Goal: Use online tool/utility: Utilize a website feature to perform a specific function

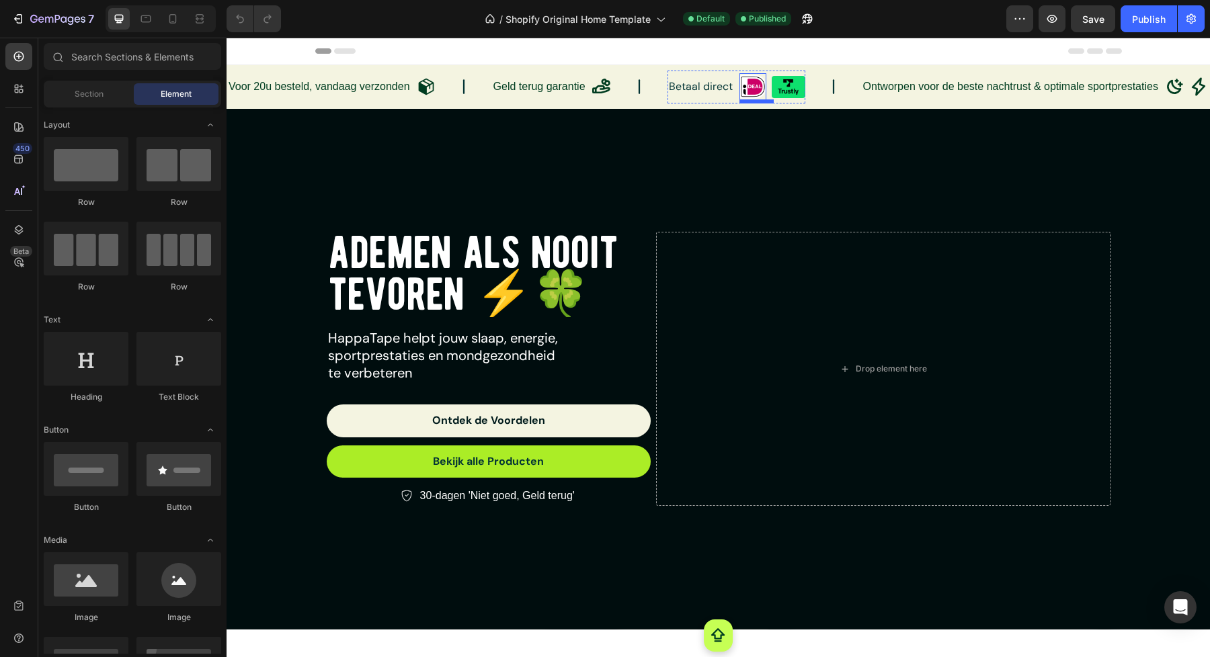
click at [751, 91] on img at bounding box center [752, 86] width 27 height 27
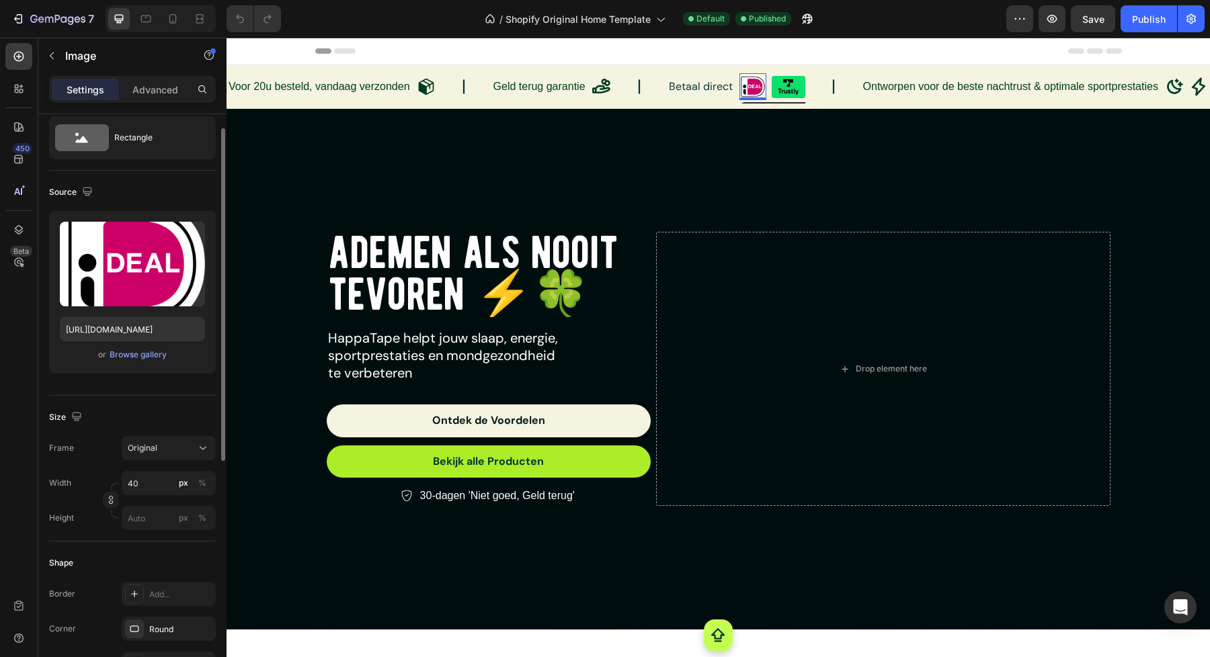
scroll to position [63, 0]
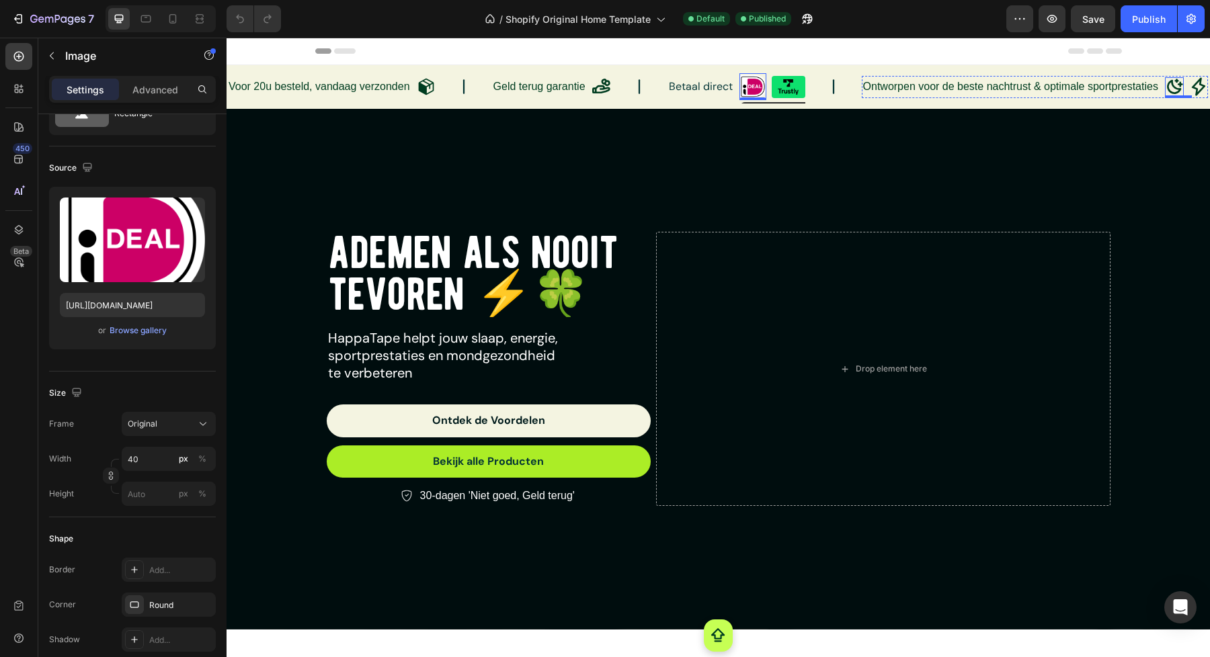
click at [1169, 82] on icon at bounding box center [1175, 86] width 16 height 15
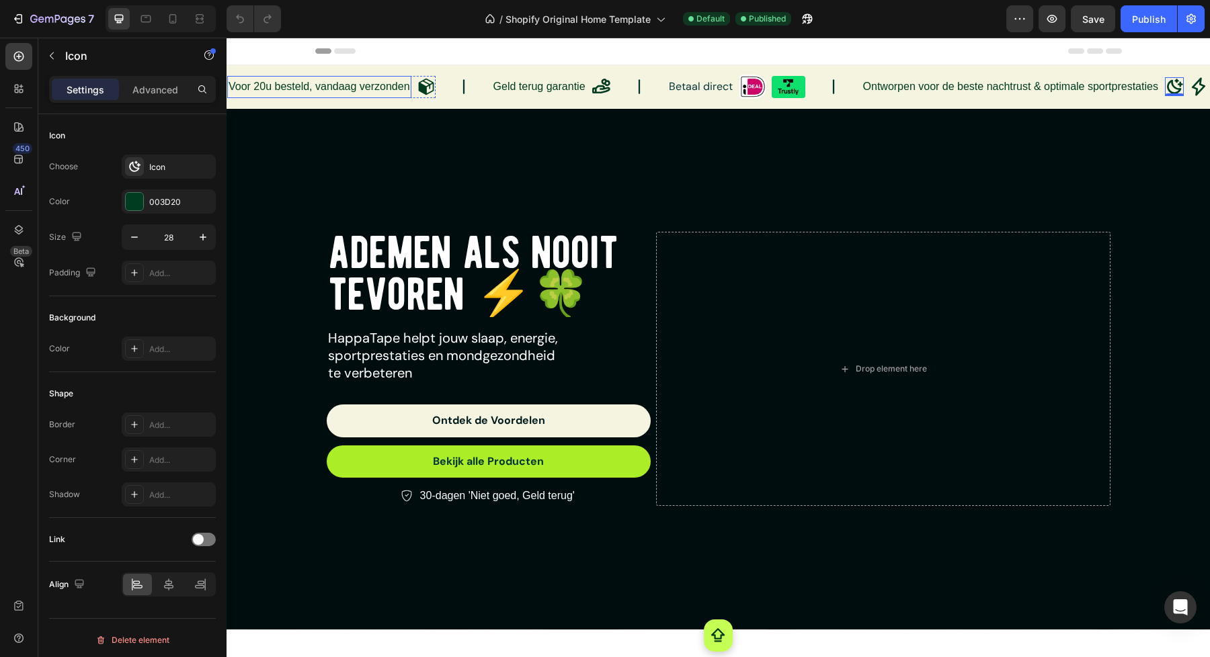
click at [397, 89] on p "Voor 20u besteld, vandaag verzonden" at bounding box center [319, 86] width 181 height 19
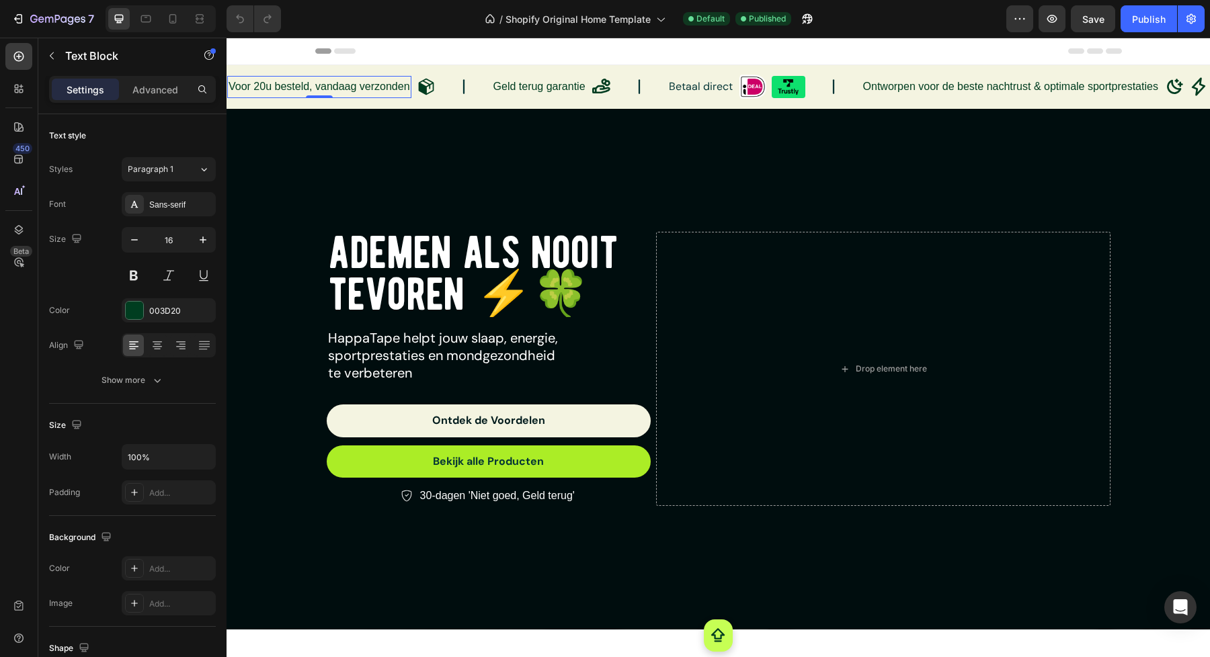
click at [300, 82] on p "Voor 20u besteld, vandaag verzonden" at bounding box center [319, 86] width 181 height 19
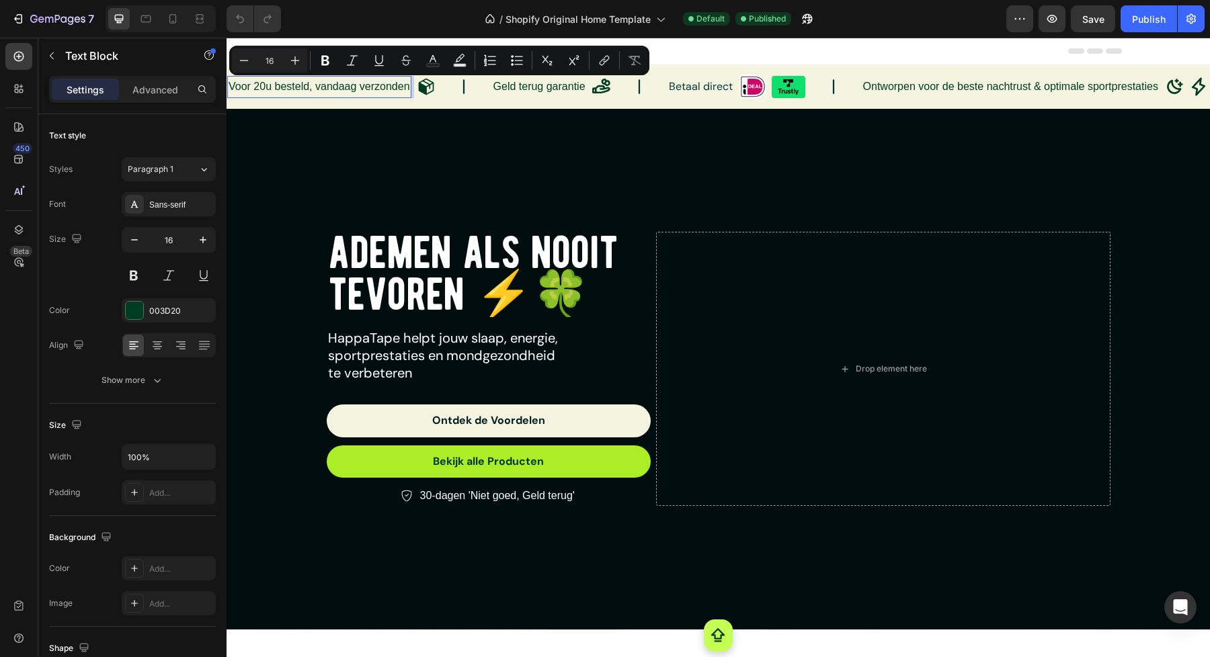
click at [260, 82] on p "Voor 20u besteld, vandaag verzonden" at bounding box center [319, 86] width 181 height 19
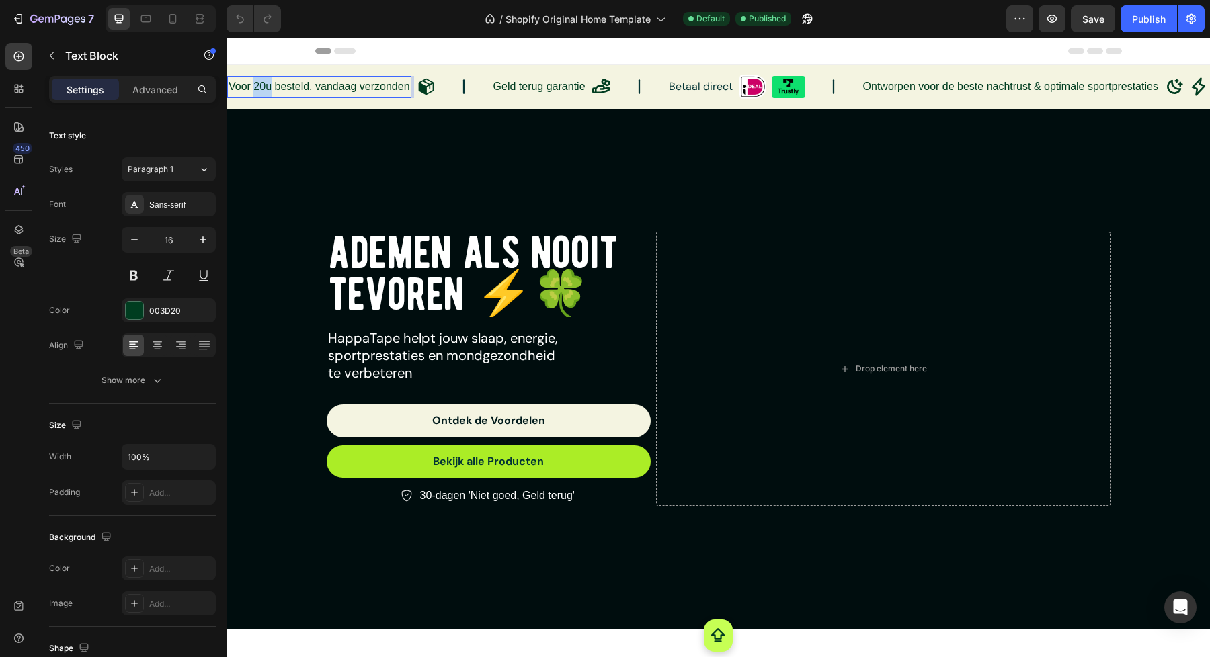
click at [260, 82] on p "Voor 20u besteld, vandaag verzonden" at bounding box center [319, 86] width 181 height 19
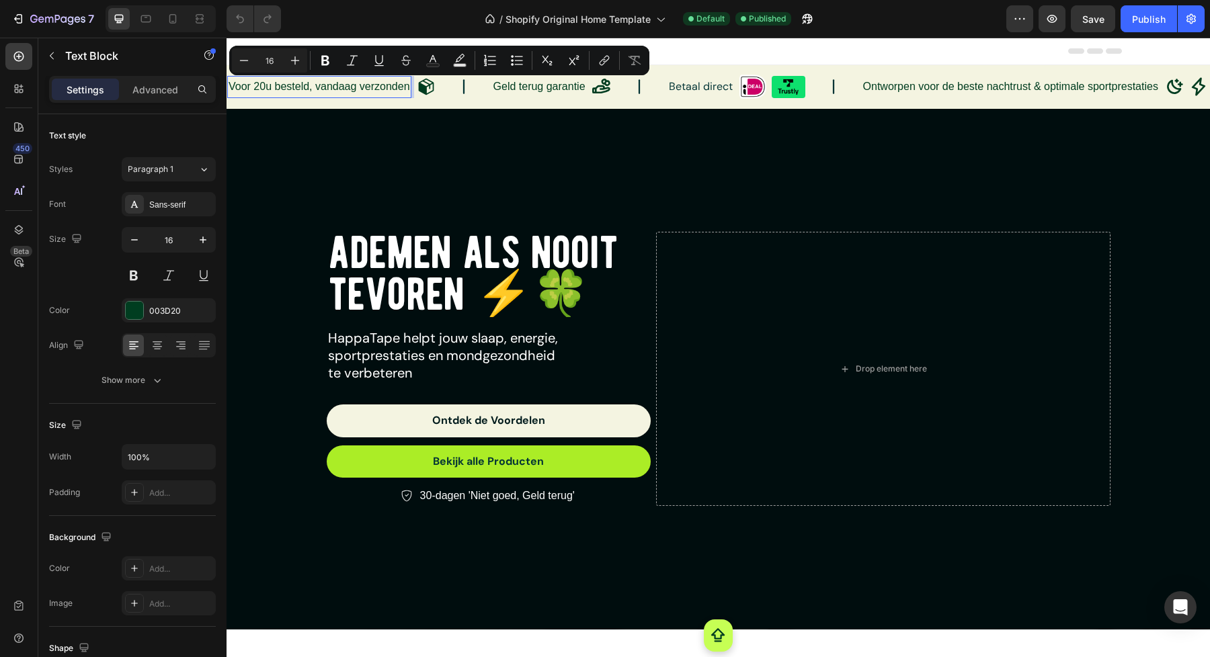
click at [335, 88] on p "Voor 20u besteld, vandaag verzonden" at bounding box center [319, 86] width 181 height 19
drag, startPoint x: 308, startPoint y: 87, endPoint x: 237, endPoint y: 88, distance: 71.3
click at [237, 88] on p "Voor 20u besteld, vandaag verzonden" at bounding box center [319, 86] width 181 height 19
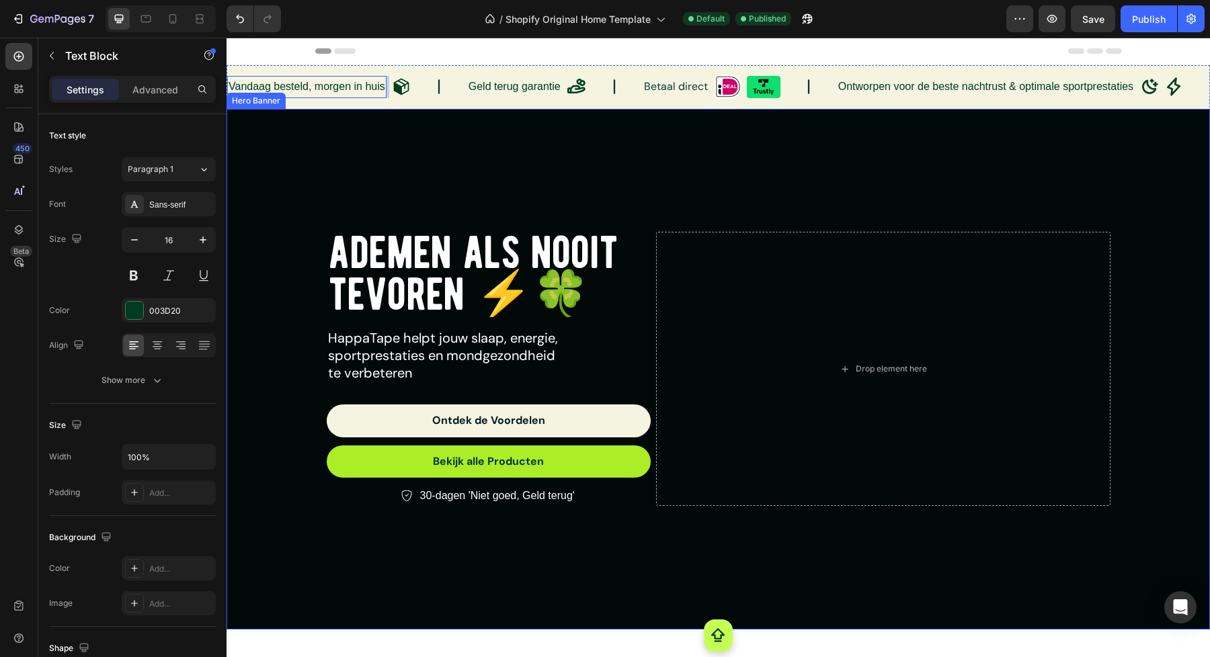
click at [391, 130] on div "Overlay" at bounding box center [718, 369] width 983 height 521
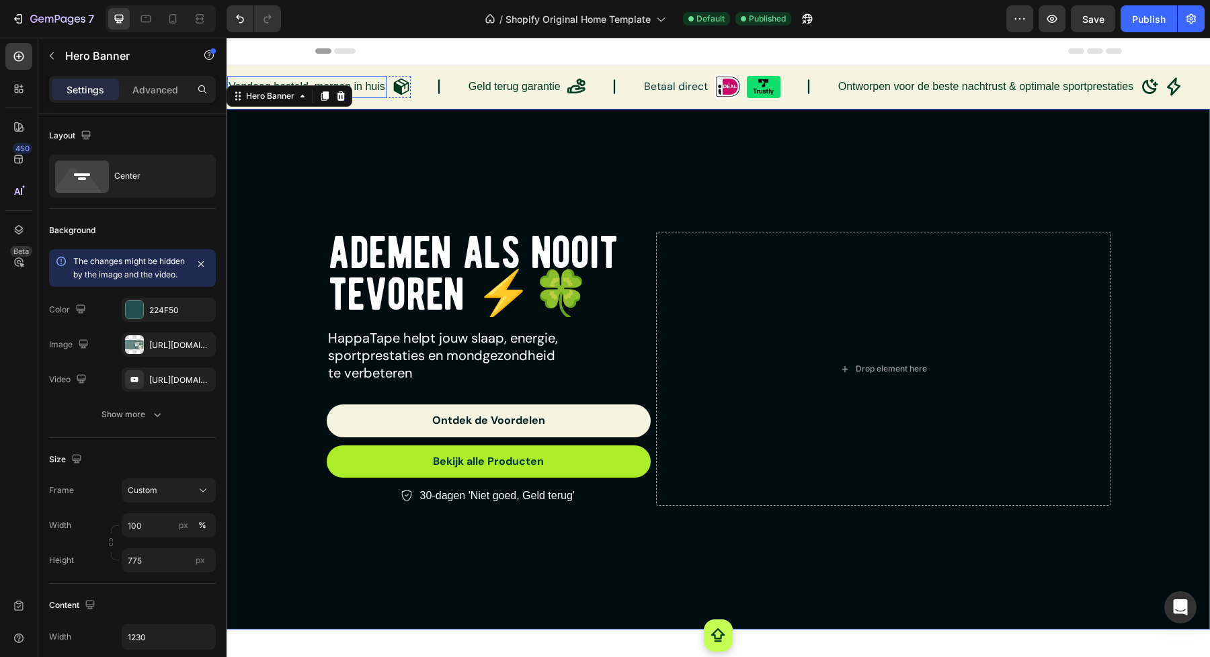
click at [376, 86] on p "Vandaag besteld, morgen in huis" at bounding box center [307, 86] width 157 height 19
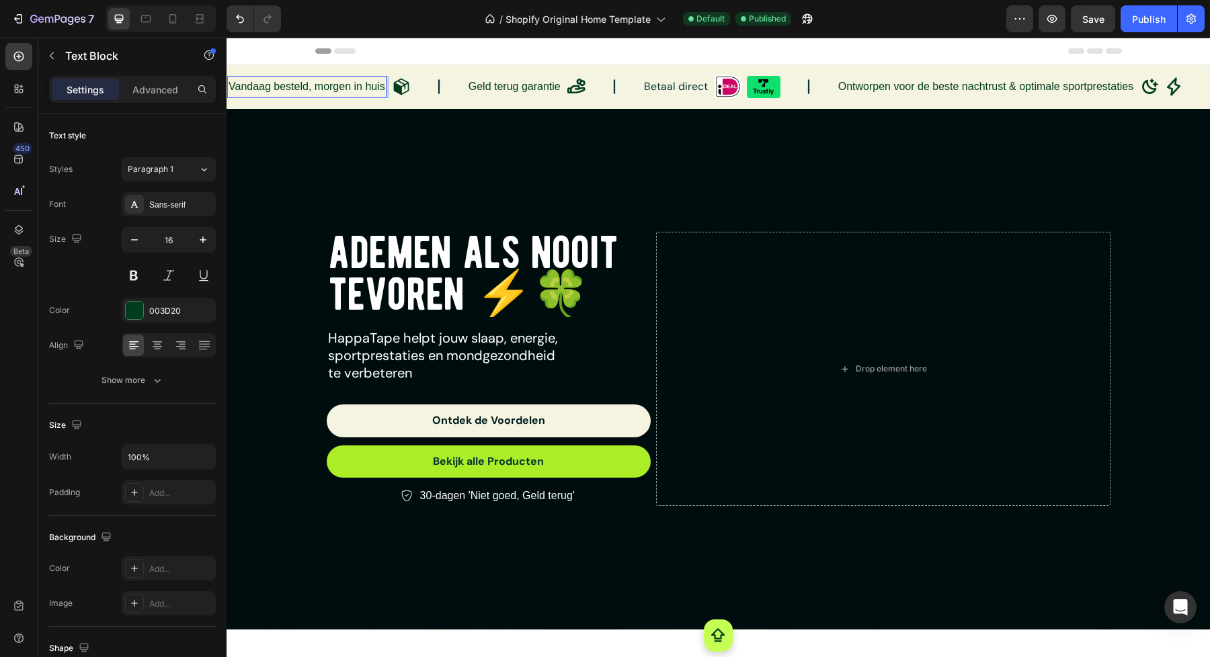
click at [352, 89] on p "Vandaag besteld, morgen in huis" at bounding box center [307, 86] width 157 height 19
click at [512, 86] on p "Geld terug garantie" at bounding box center [517, 86] width 92 height 19
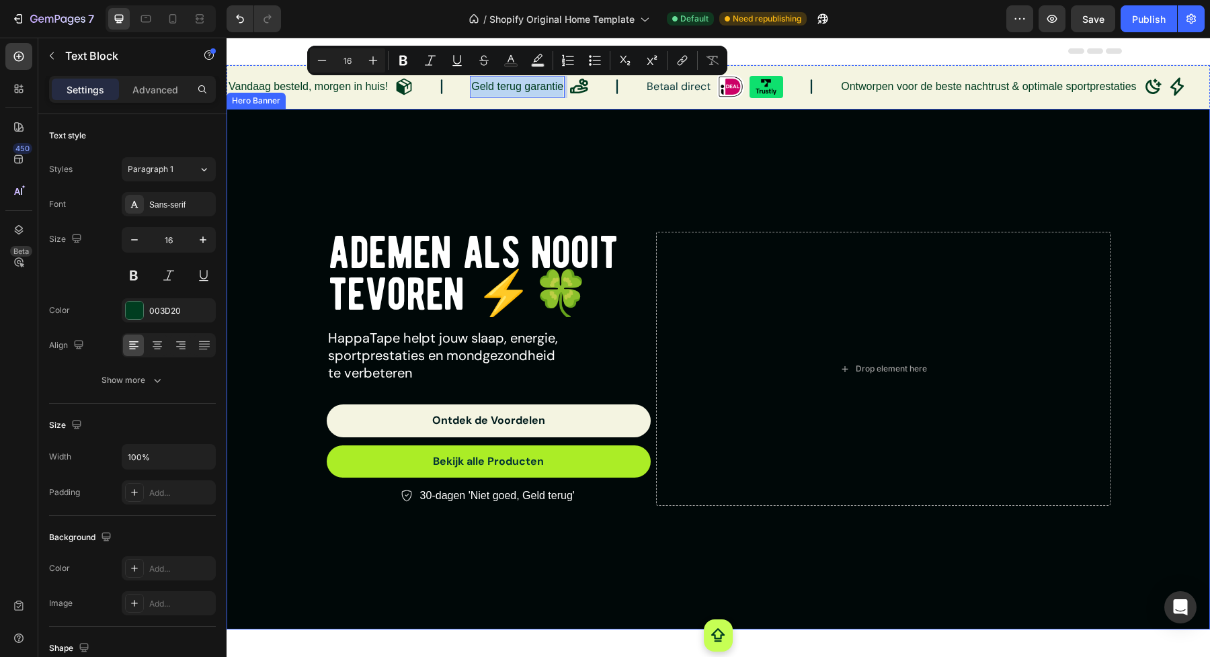
click at [660, 151] on div "Overlay" at bounding box center [718, 369] width 983 height 521
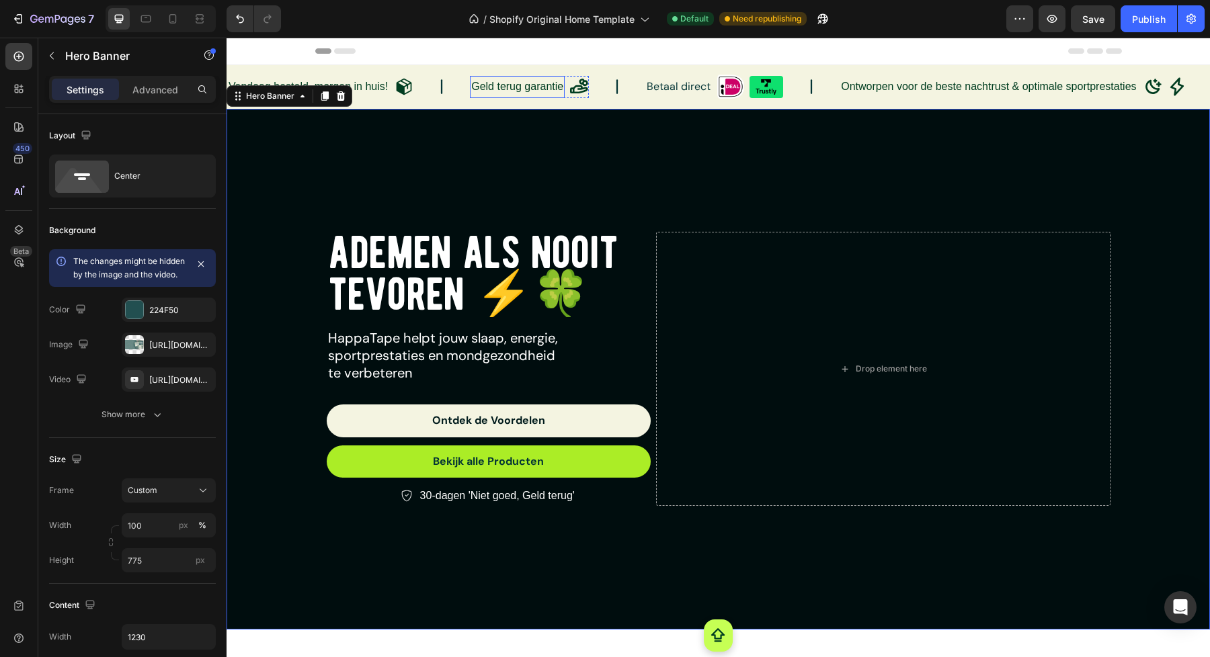
click at [536, 88] on p "Geld terug garantie" at bounding box center [517, 86] width 92 height 19
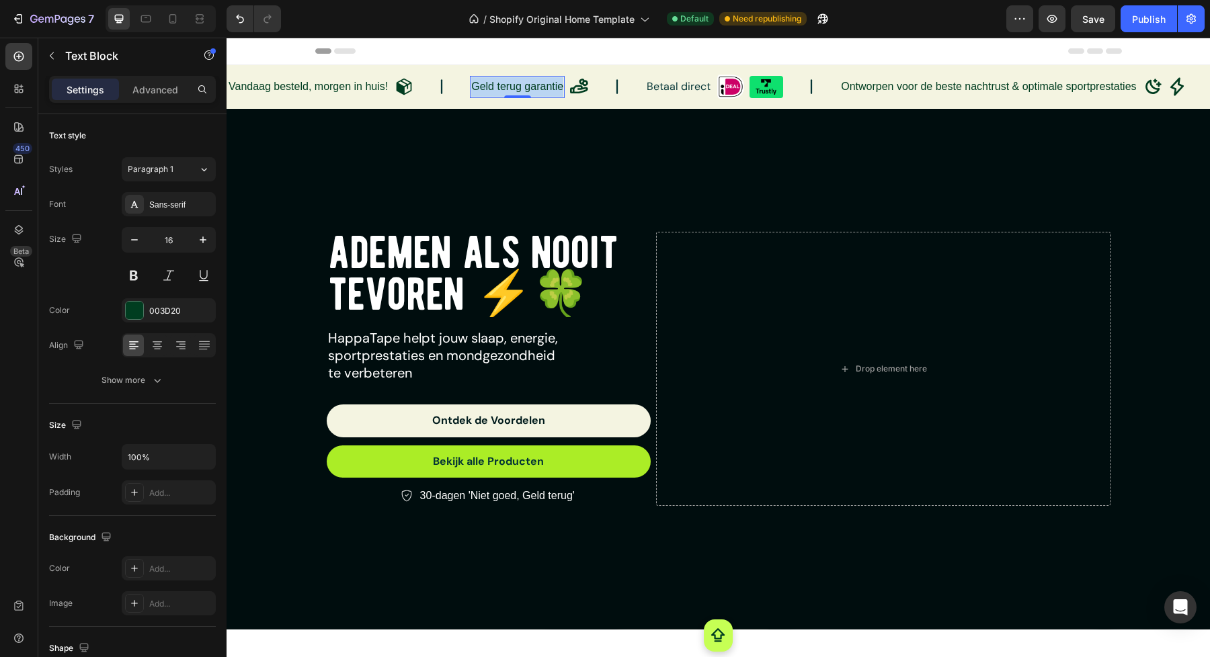
click at [536, 88] on p "Geld terug garantie" at bounding box center [517, 86] width 92 height 19
click at [746, 146] on div "Overlay" at bounding box center [718, 369] width 983 height 521
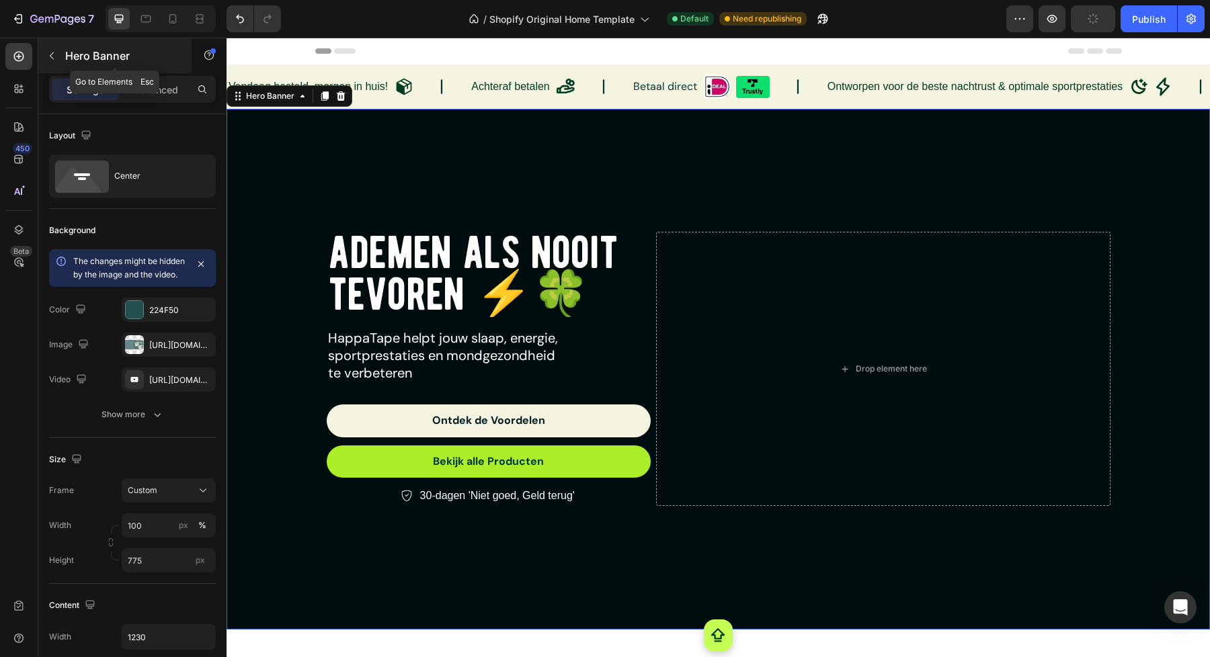
click at [58, 65] on button "button" at bounding box center [52, 56] width 22 height 22
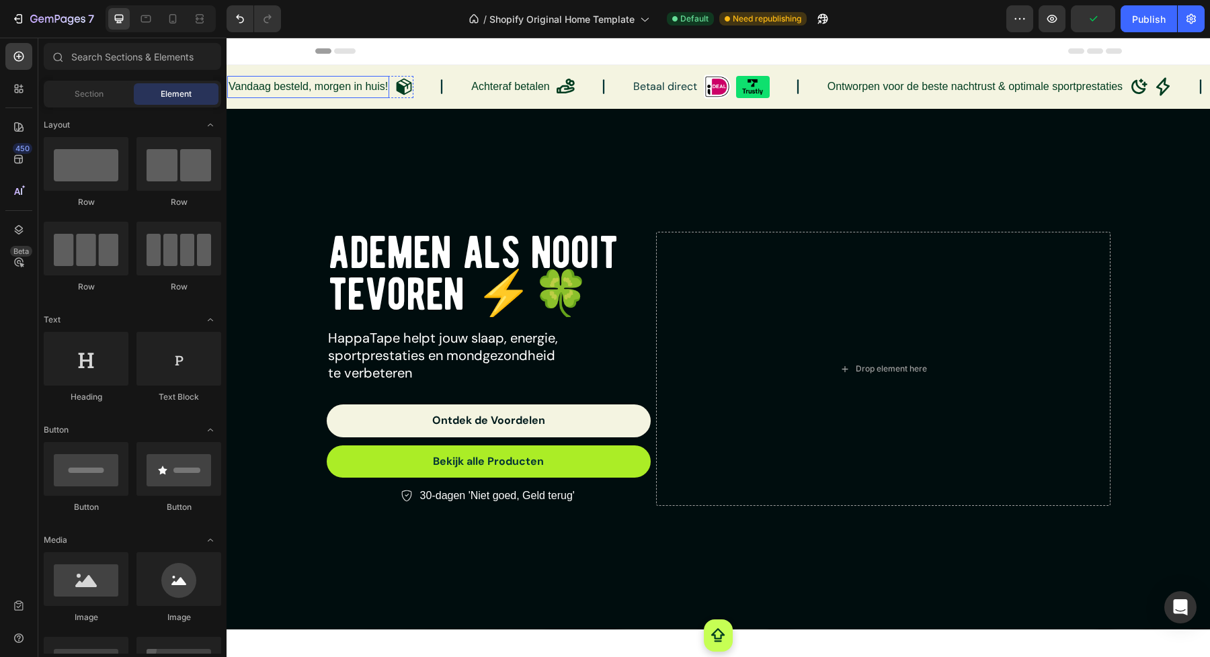
click at [356, 93] on p "Vandaag besteld, morgen in huis!" at bounding box center [308, 86] width 159 height 19
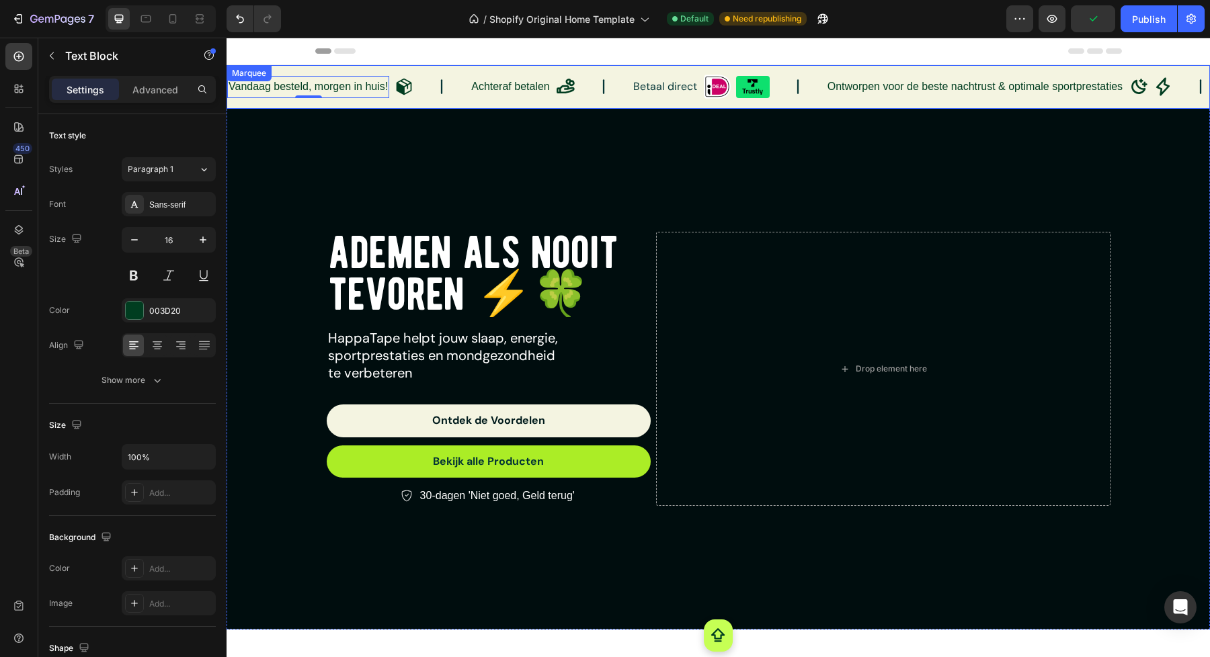
click at [357, 100] on div "Vandaag besteld, morgen in huis! Text Block 0 Icon Row Achteraf betalen Text Bl…" at bounding box center [1121, 87] width 1789 height 33
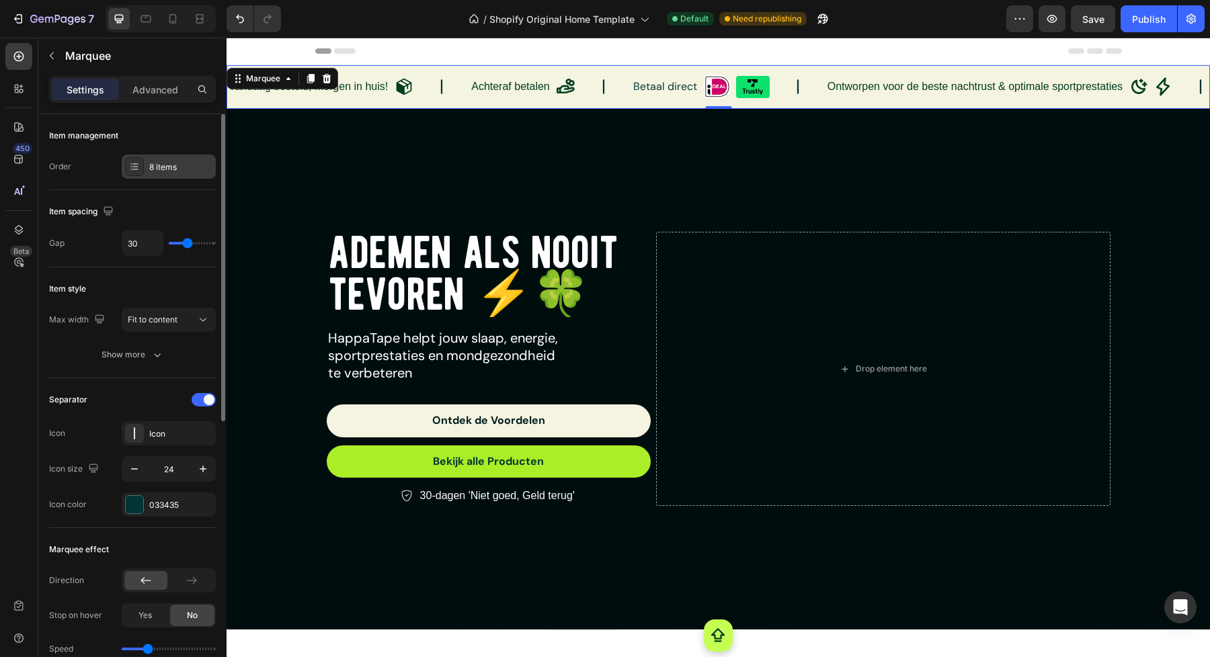
click at [136, 167] on icon at bounding box center [134, 166] width 11 height 11
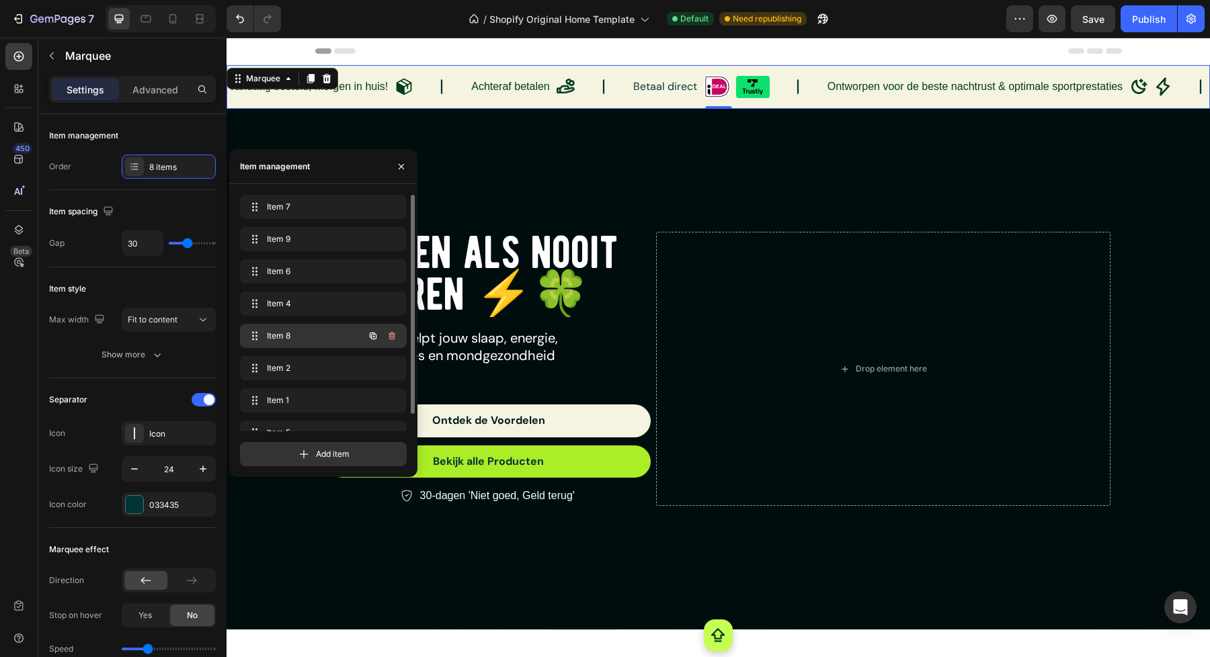
click at [303, 339] on span "Item 8" at bounding box center [305, 336] width 76 height 12
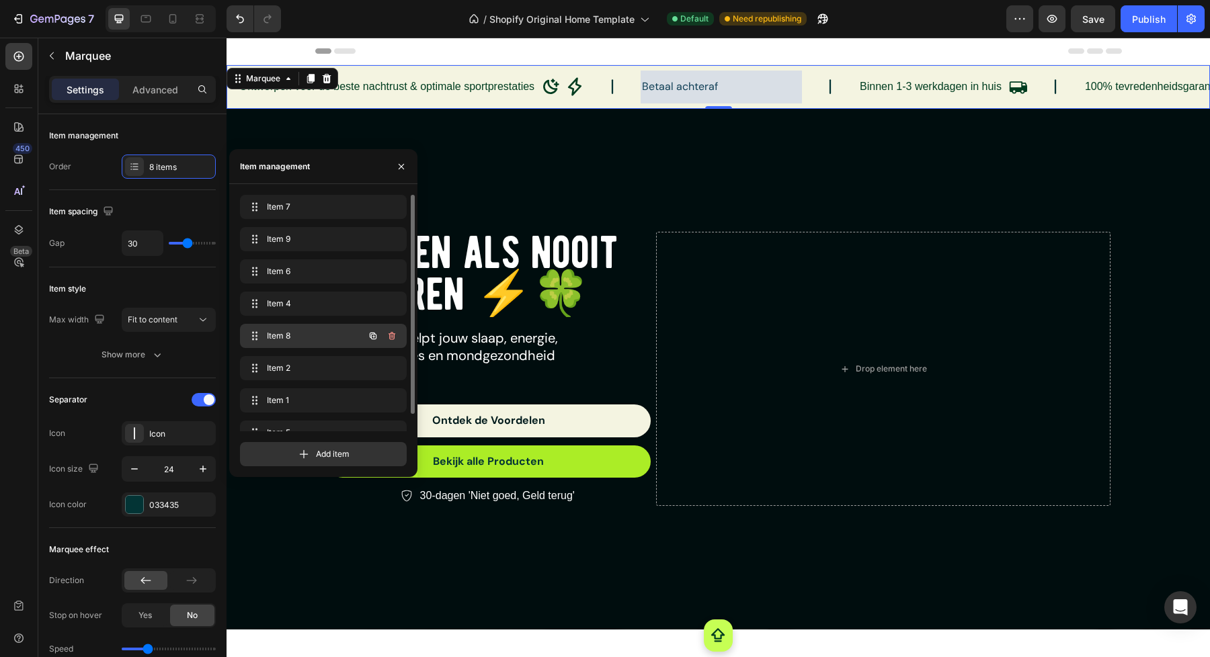
scroll to position [0, 590]
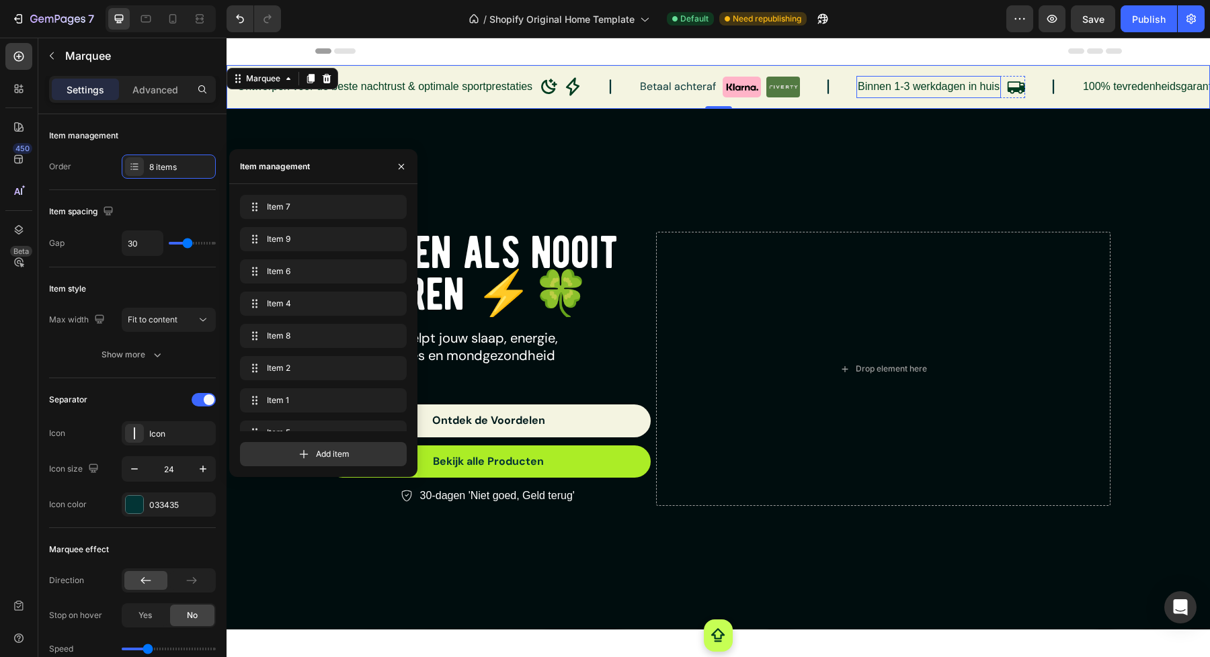
click at [937, 87] on p "Binnen 1-3 werkdagen in huis" at bounding box center [929, 86] width 142 height 19
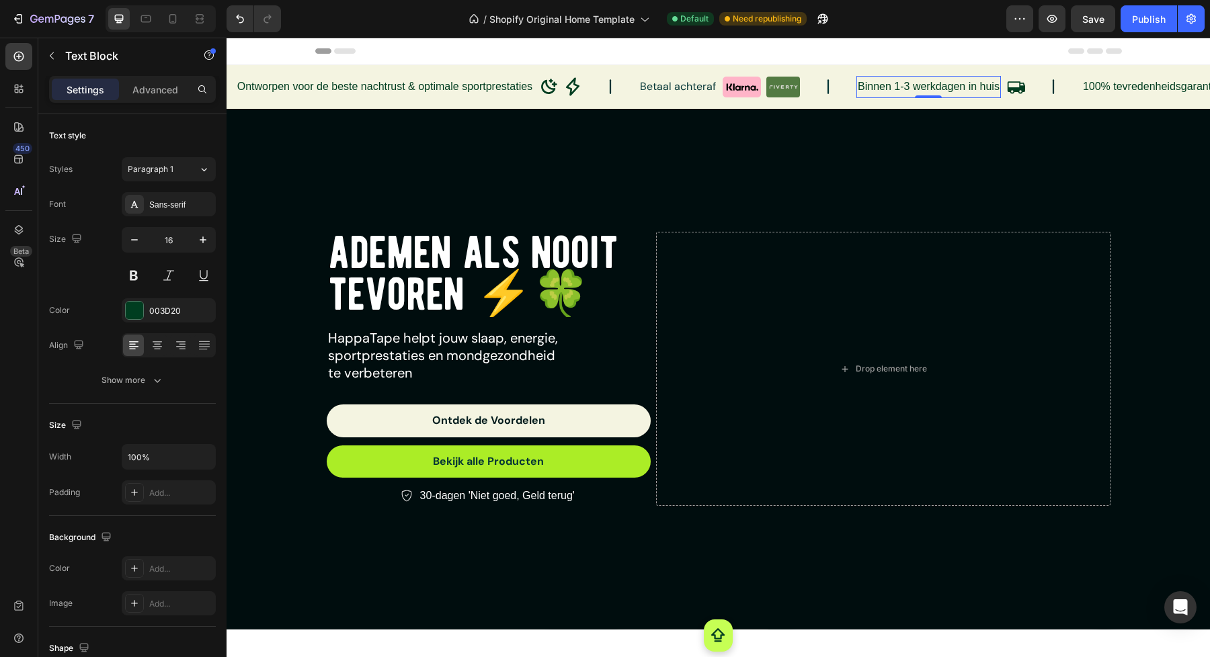
click at [937, 87] on p "Binnen 1-3 werkdagen in huis" at bounding box center [929, 86] width 142 height 19
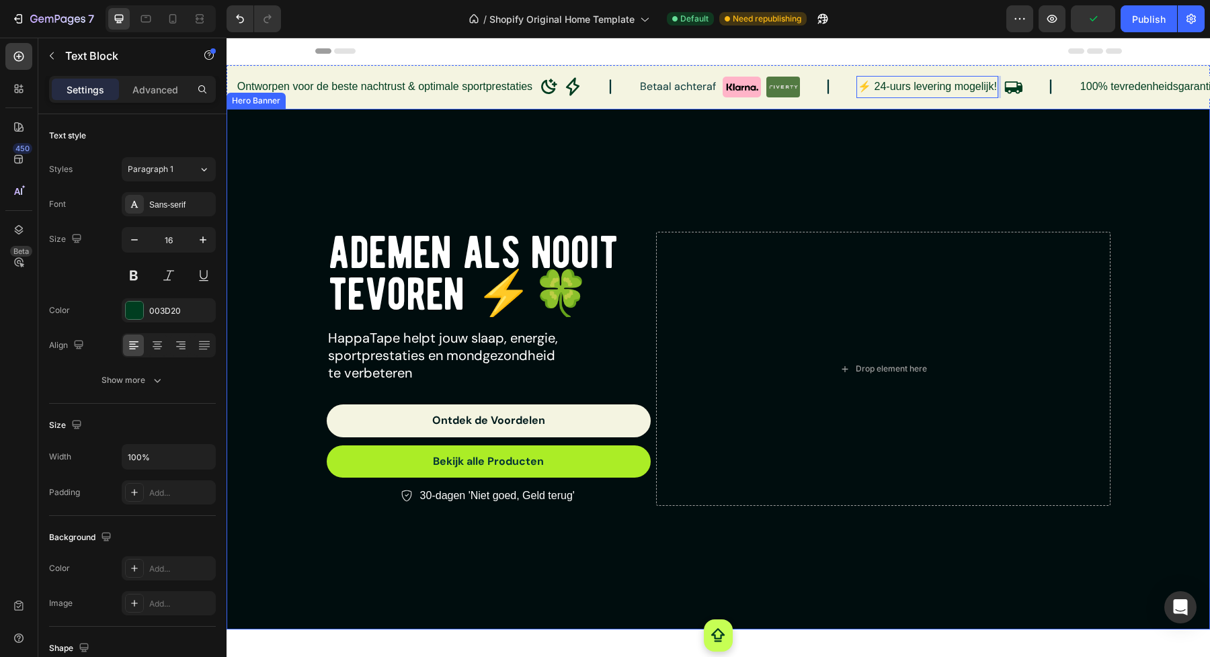
click at [993, 276] on div "Drop element here" at bounding box center [883, 369] width 454 height 274
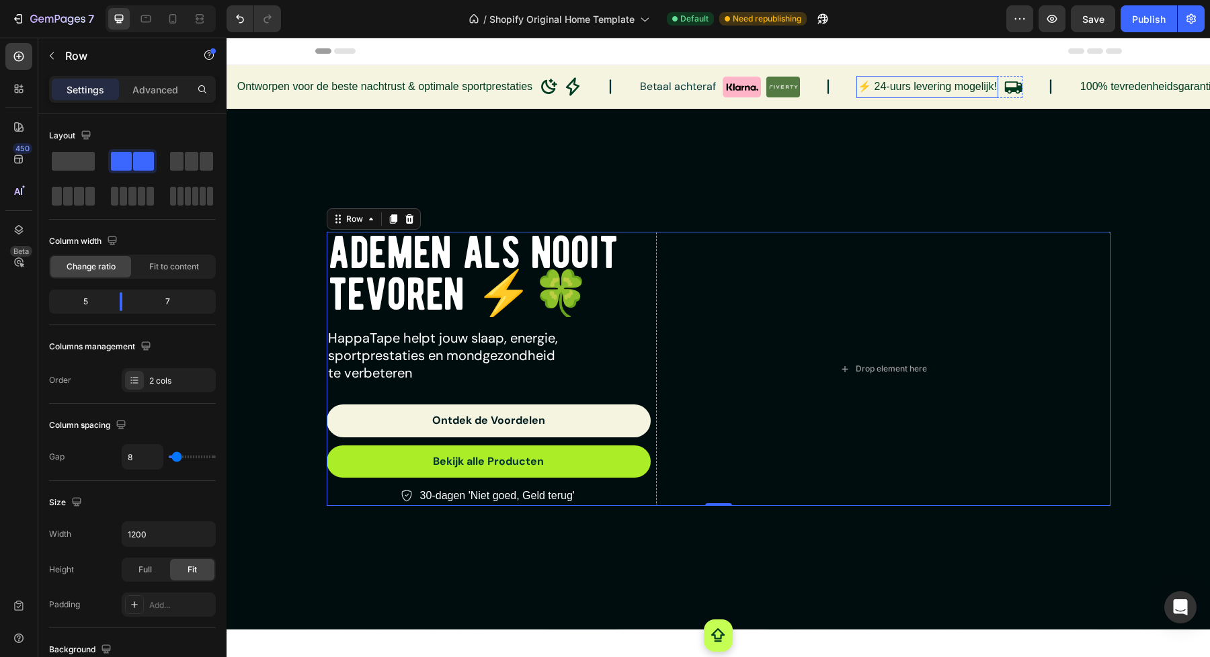
click at [889, 84] on p "⚡️ 24-uurs levering mogelijk!" at bounding box center [927, 86] width 139 height 19
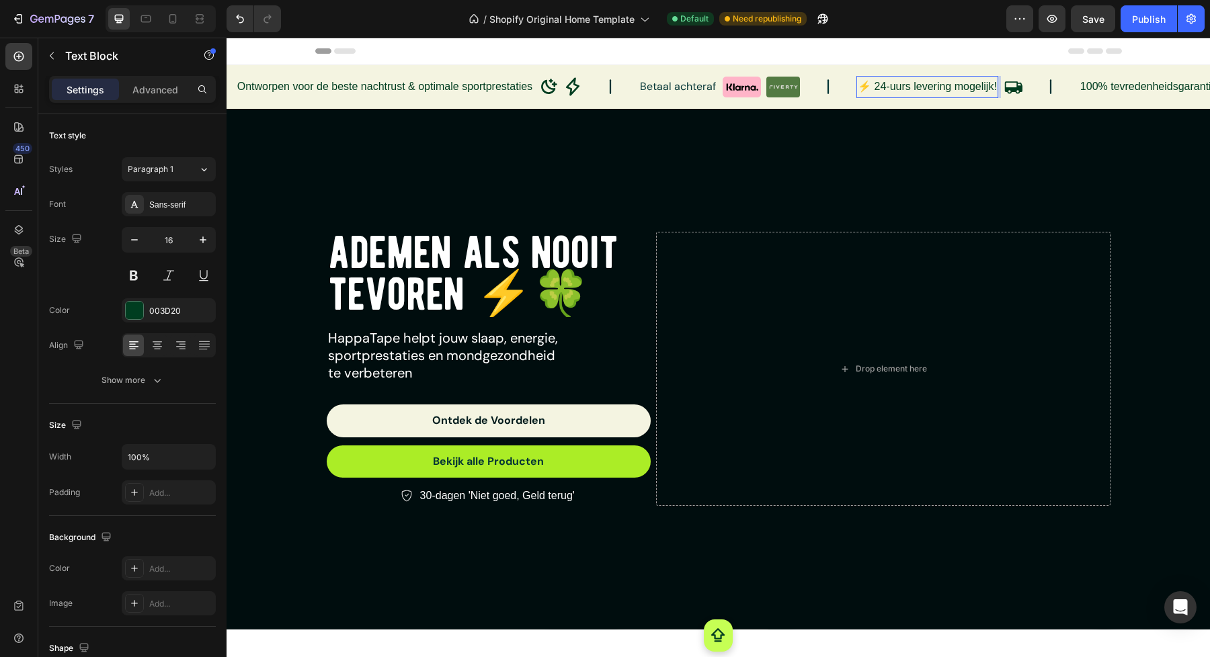
click at [870, 85] on p "⚡️ 24-uurs levering mogelijk!" at bounding box center [927, 86] width 139 height 19
click at [975, 116] on div "Overlay" at bounding box center [718, 369] width 983 height 521
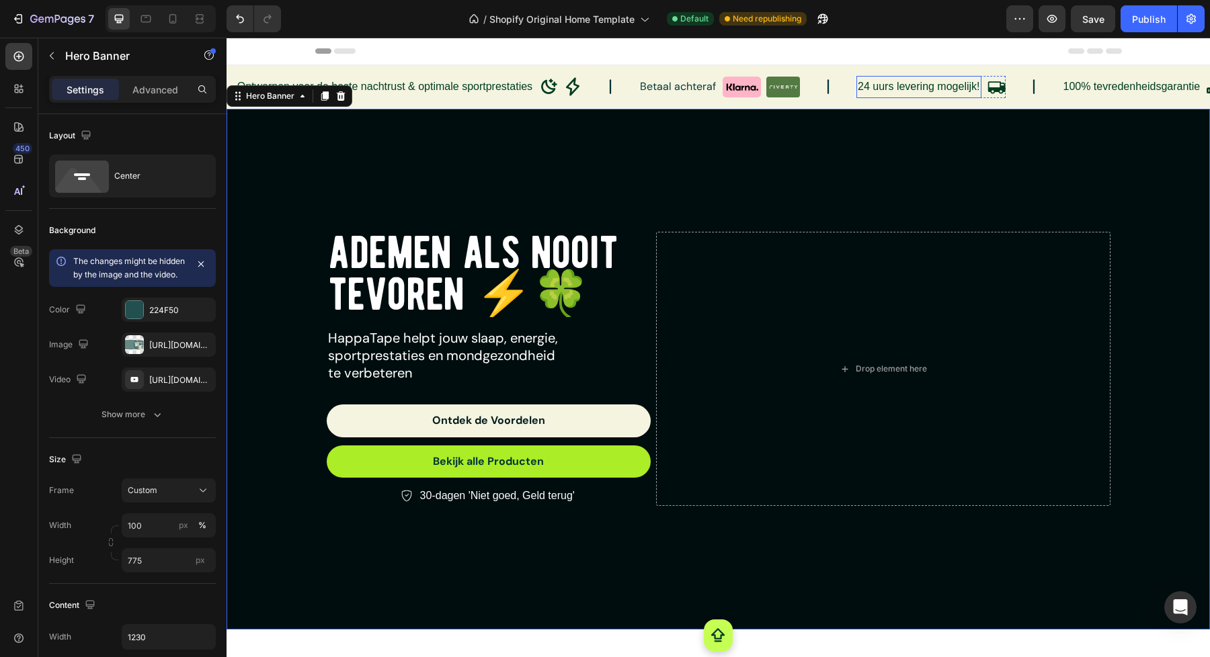
click at [883, 83] on p "24 uurs levering mogelijk!" at bounding box center [919, 86] width 122 height 19
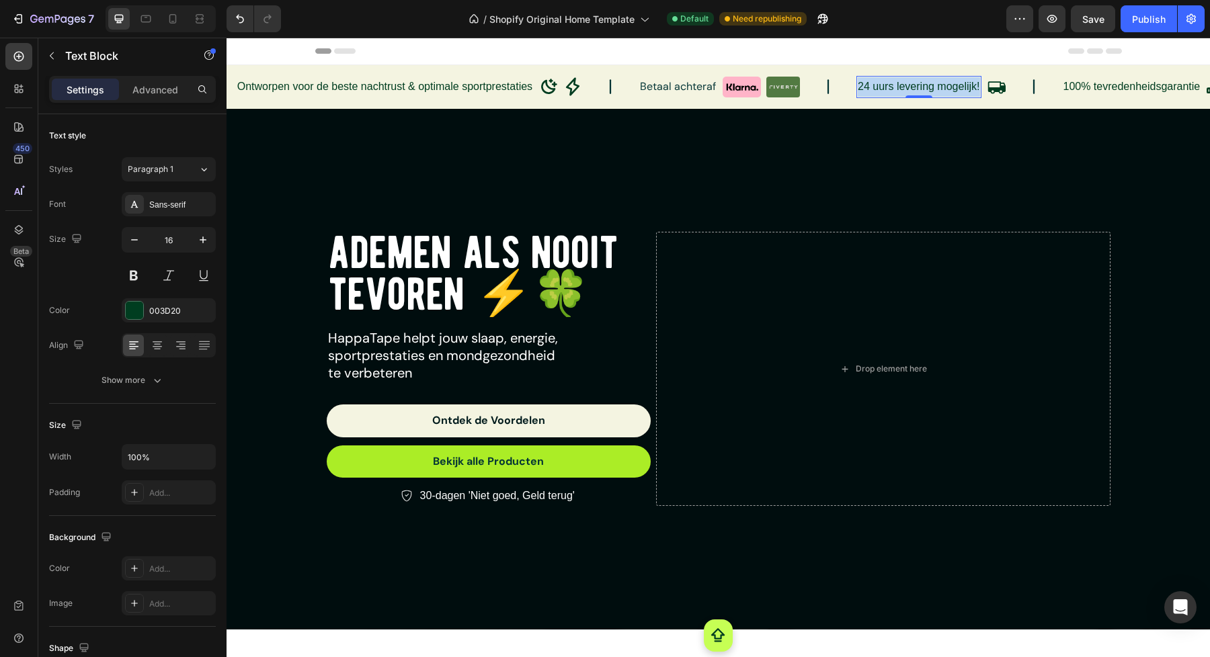
click at [883, 83] on p "24 uurs levering mogelijk!" at bounding box center [919, 86] width 122 height 19
click at [894, 86] on p "Express: binnen 24 uur bezorgd!" at bounding box center [935, 86] width 155 height 19
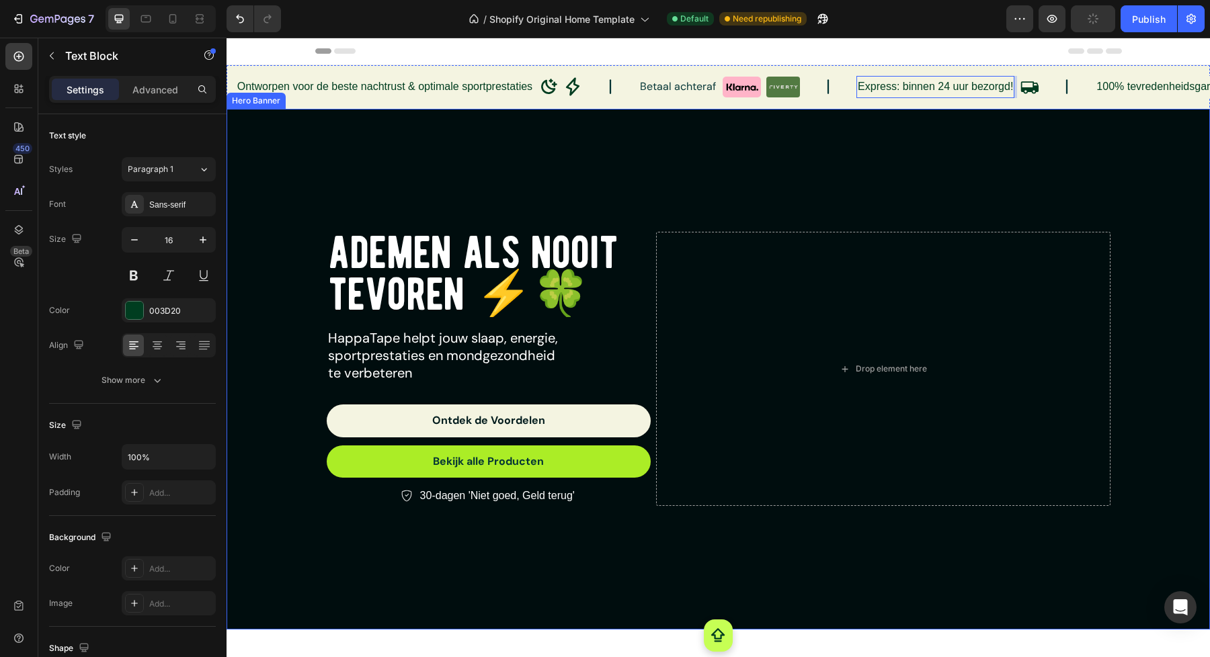
click at [961, 109] on div "Ademen als nooit tevoren ⚡️🍀 Heading HappaTape helpt jouw slaap, energie, sport…" at bounding box center [718, 369] width 983 height 521
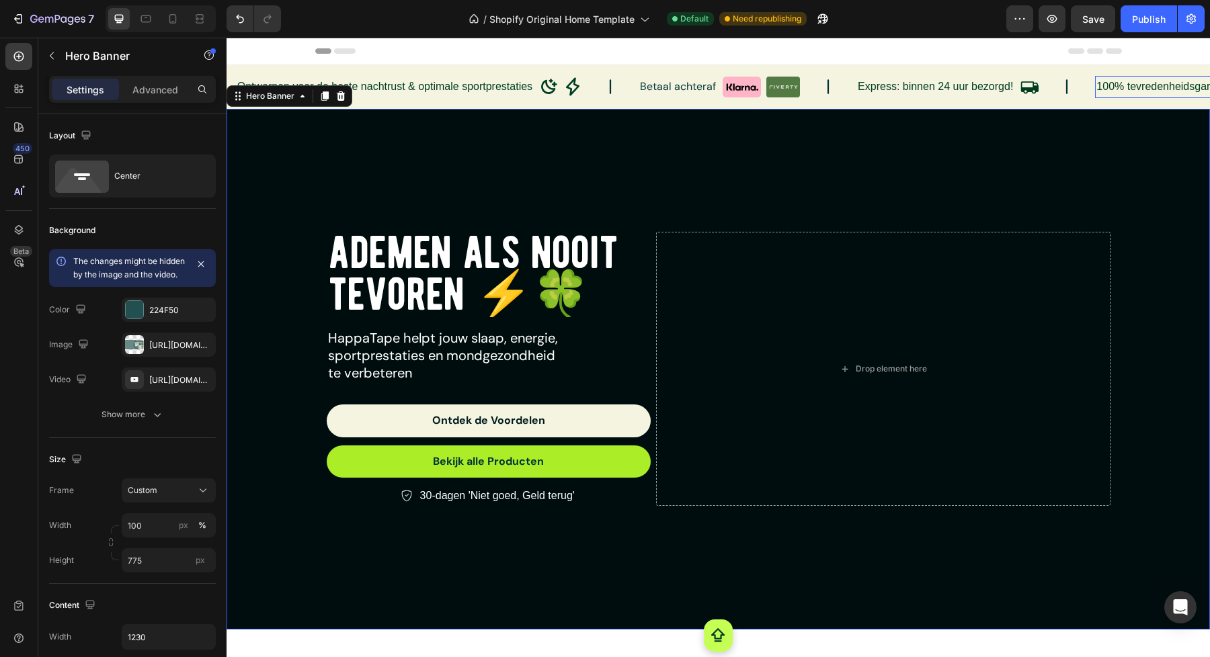
click at [1125, 87] on p "100% tevredenheidsgarantie" at bounding box center [1164, 86] width 137 height 19
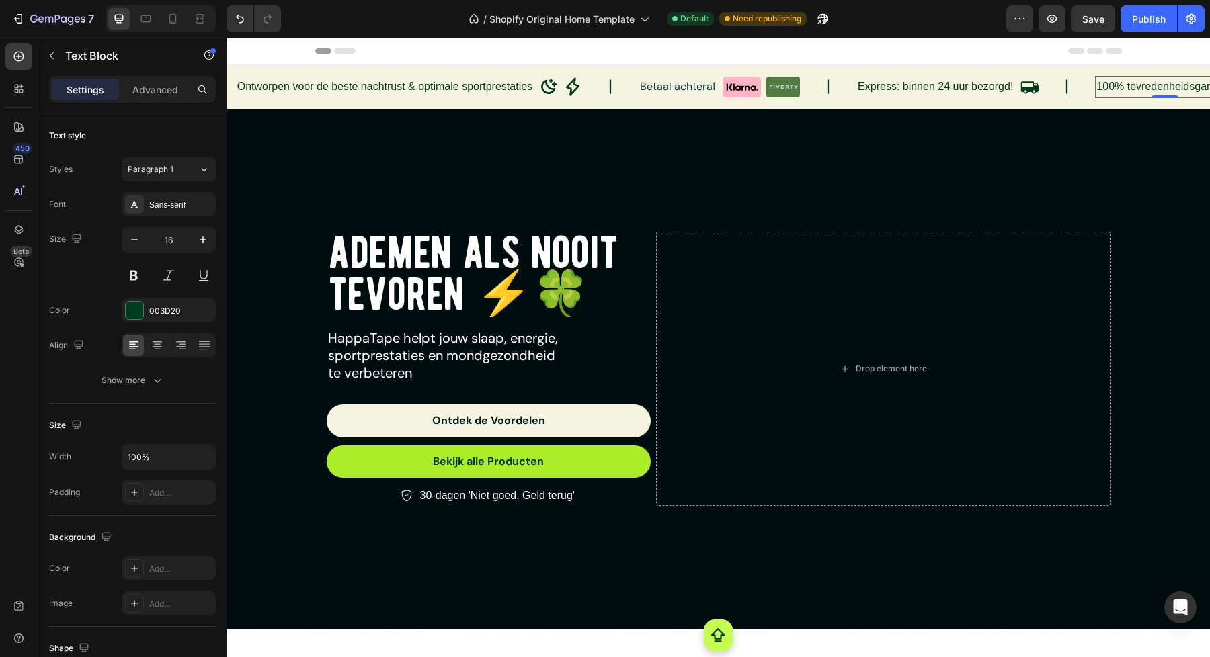
click at [1125, 87] on p "100% tevredenheidsgarantie" at bounding box center [1164, 86] width 137 height 19
click at [1112, 168] on div "Overlay" at bounding box center [718, 369] width 983 height 521
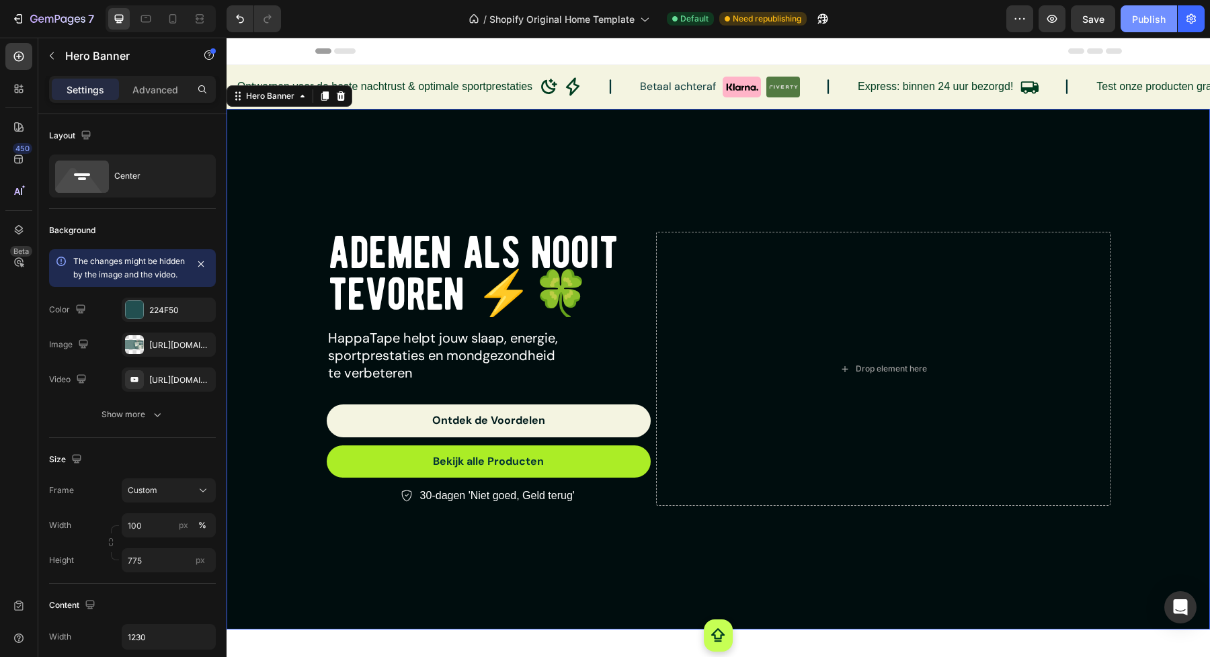
click at [1151, 20] on div "Publish" at bounding box center [1149, 19] width 34 height 14
